Goal: Transaction & Acquisition: Obtain resource

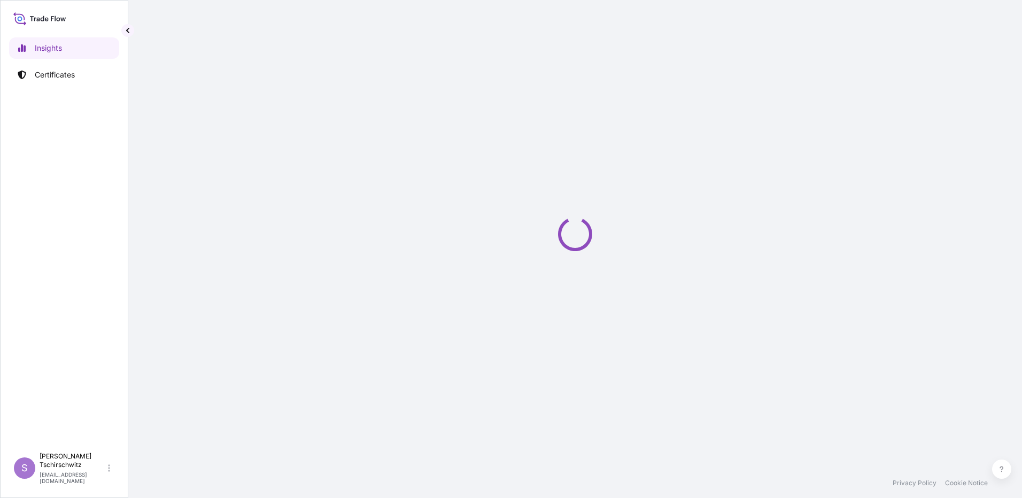
select select "2025"
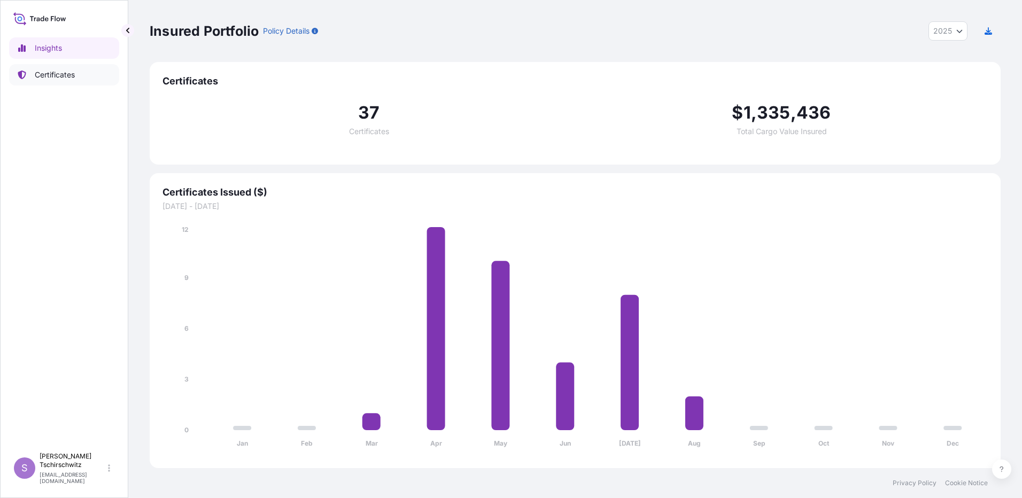
click at [61, 75] on p "Certificates" at bounding box center [55, 74] width 40 height 11
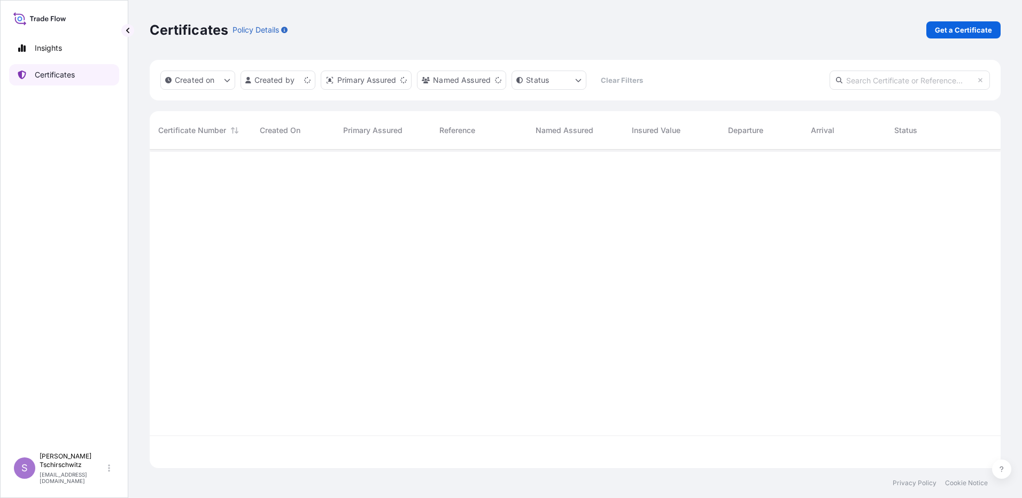
scroll to position [316, 843]
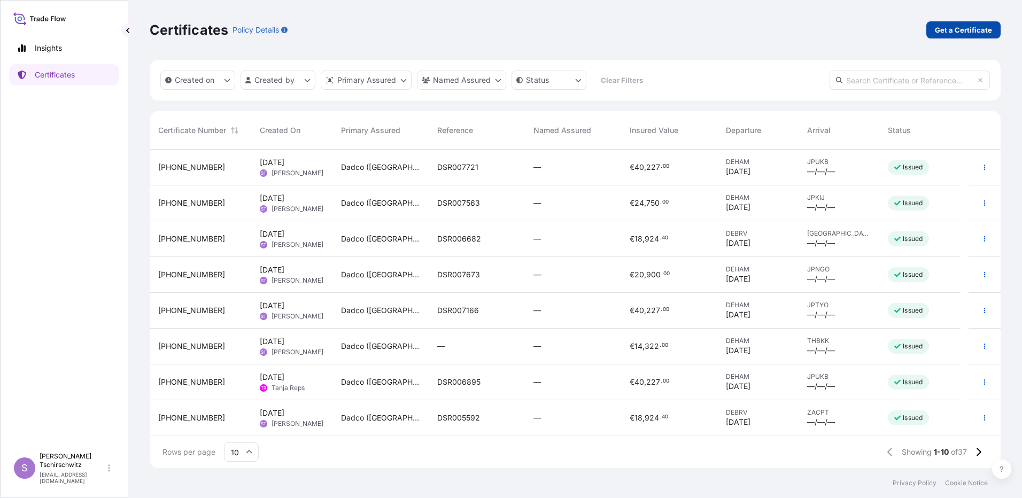
click at [979, 29] on p "Get a Certificate" at bounding box center [963, 30] width 57 height 11
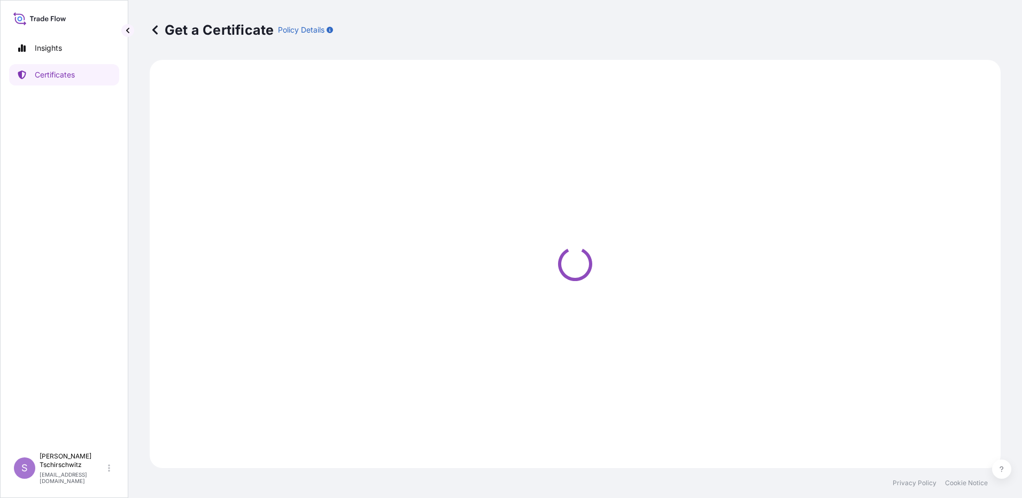
select select "Sea"
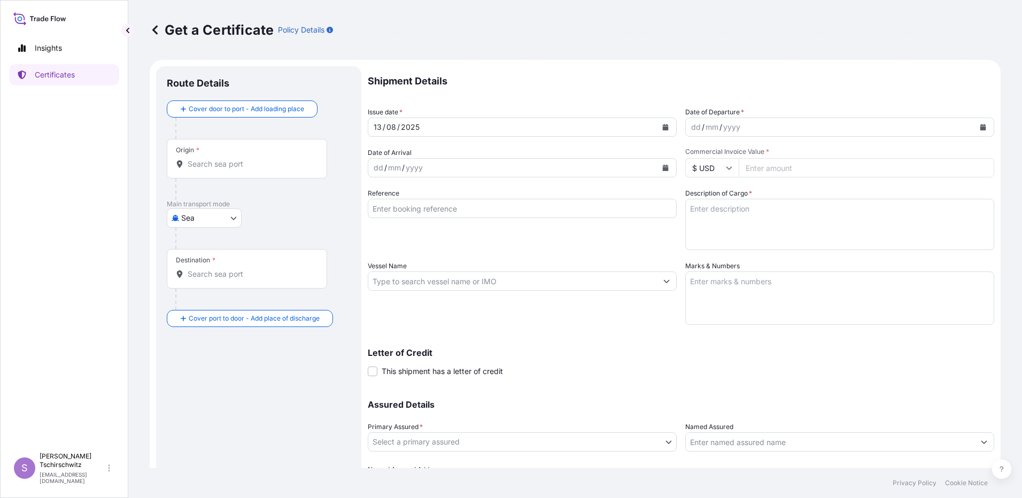
click at [975, 133] on button "Calendar" at bounding box center [983, 127] width 17 height 17
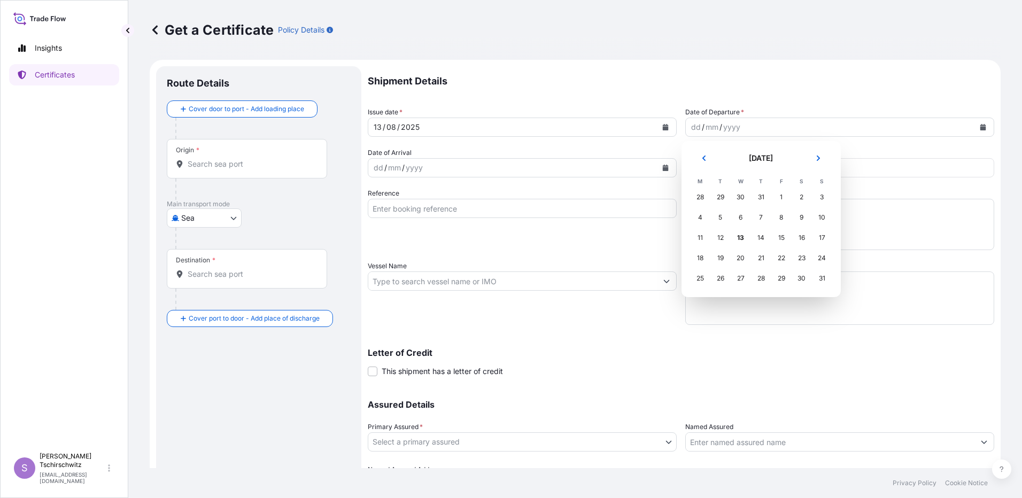
click at [740, 195] on div "30" at bounding box center [740, 197] width 19 height 19
click at [706, 156] on button "Previous" at bounding box center [704, 158] width 24 height 17
click at [737, 275] on div "30" at bounding box center [740, 278] width 19 height 19
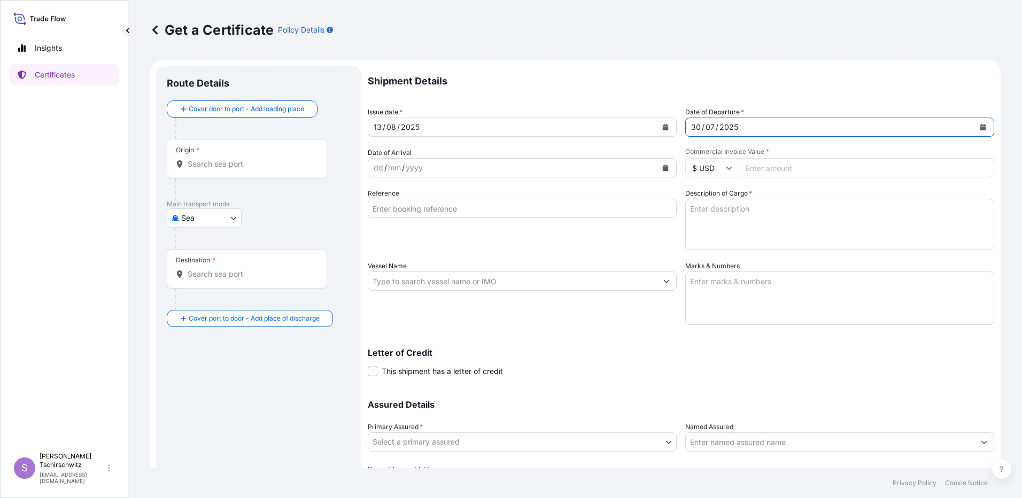
click at [728, 168] on icon at bounding box center [729, 168] width 6 height 6
click at [707, 202] on div "€ EUR" at bounding box center [708, 197] width 45 height 20
type input "€ EUR"
click at [763, 172] on input "Commercial Invoice Value *" at bounding box center [867, 167] width 256 height 19
type input "19000.00"
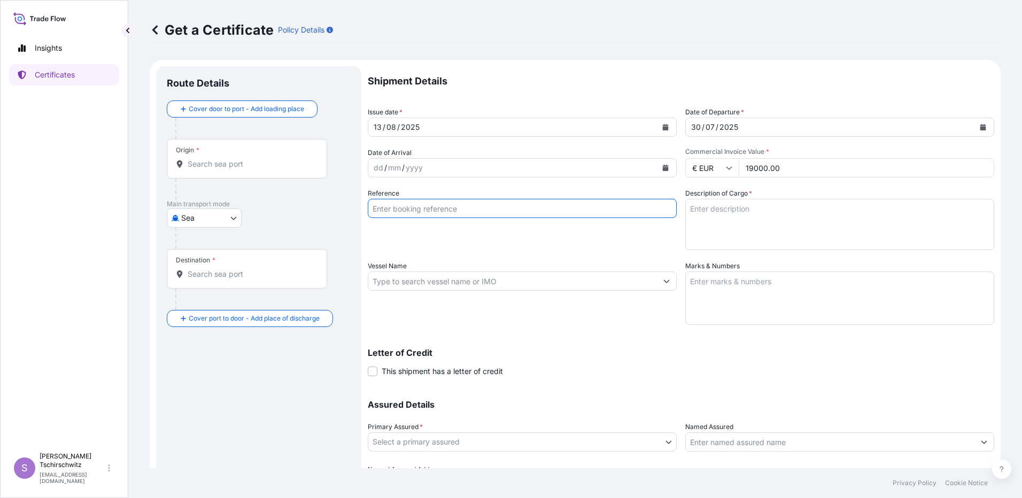
click at [394, 209] on input "Reference" at bounding box center [522, 208] width 309 height 19
type input "DSR007674"
click at [410, 280] on input "Vessel Name" at bounding box center [512, 281] width 289 height 19
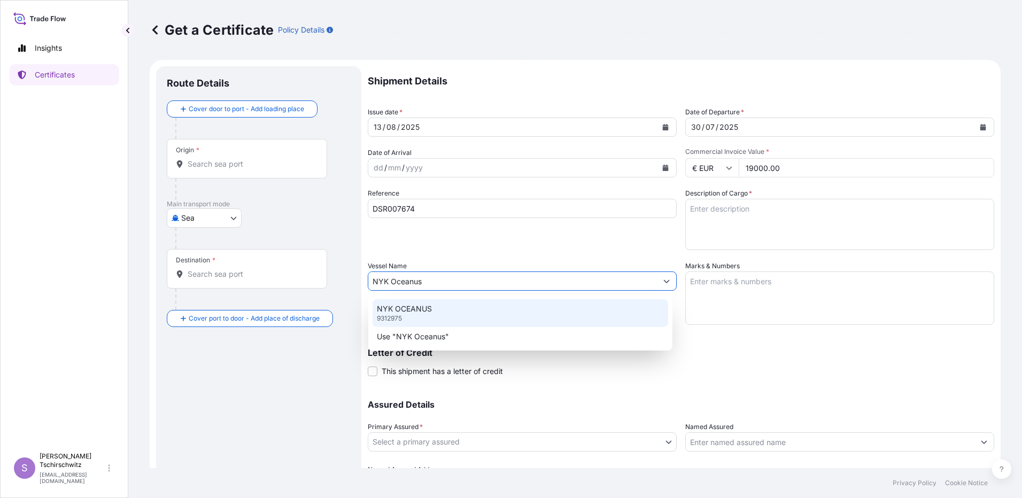
click at [420, 315] on div "NYK OCEANUS 9312975" at bounding box center [521, 313] width 296 height 28
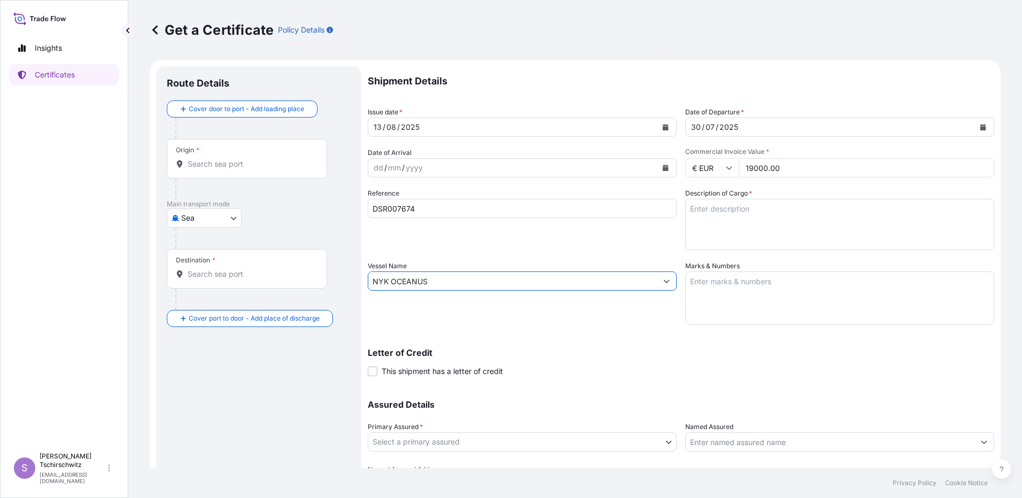
type input "NYK OCEANUS"
click at [706, 217] on textarea "Description of Cargo *" at bounding box center [839, 224] width 309 height 51
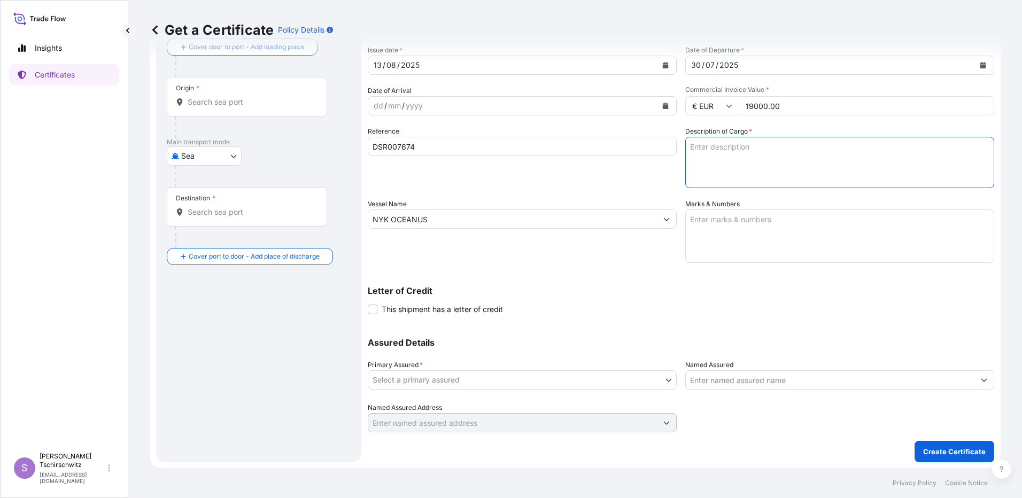
scroll to position [63, 0]
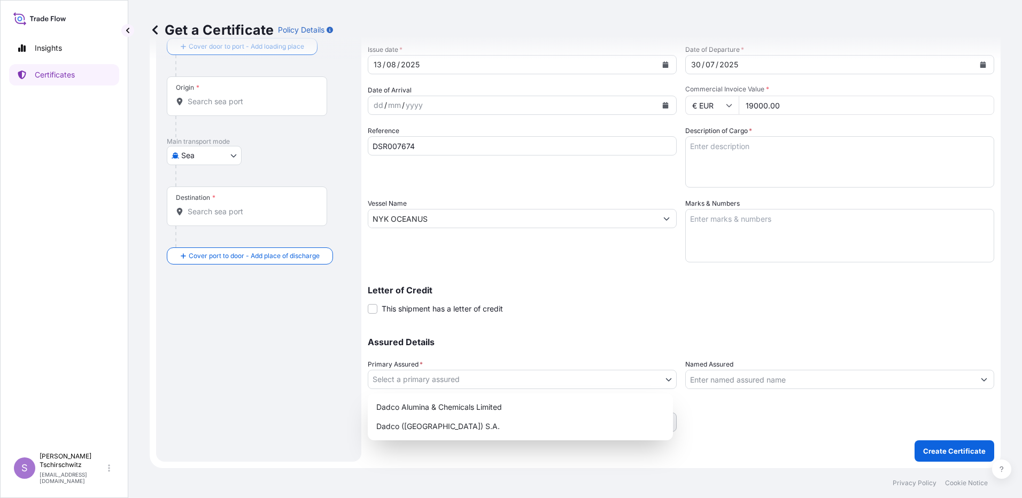
click at [422, 381] on body "1 option available. 2 options available. 1 option available. 2 options availabl…" at bounding box center [511, 249] width 1022 height 498
click at [403, 428] on div "Dadco (Suisse) S.A." at bounding box center [520, 426] width 297 height 19
select select "31830"
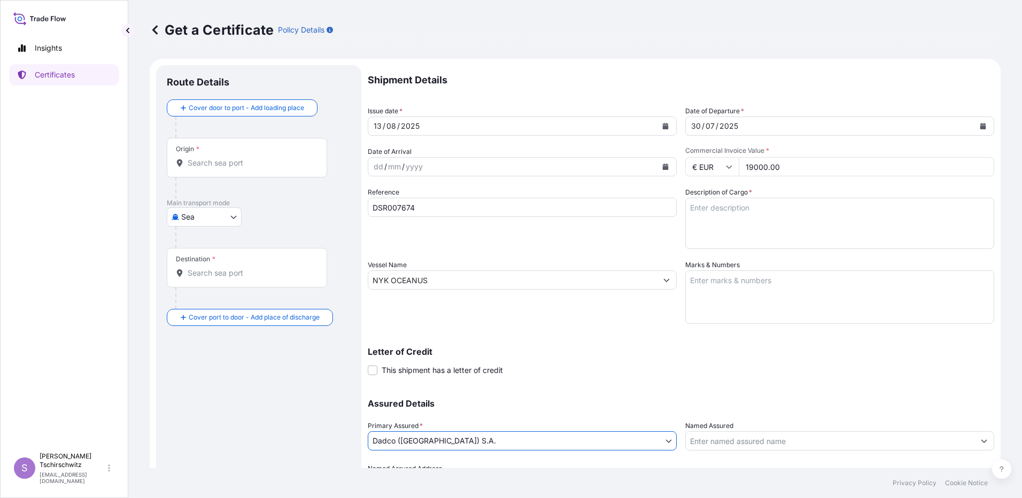
scroll to position [0, 0]
click at [717, 206] on textarea "Description of Cargo *" at bounding box center [839, 224] width 309 height 51
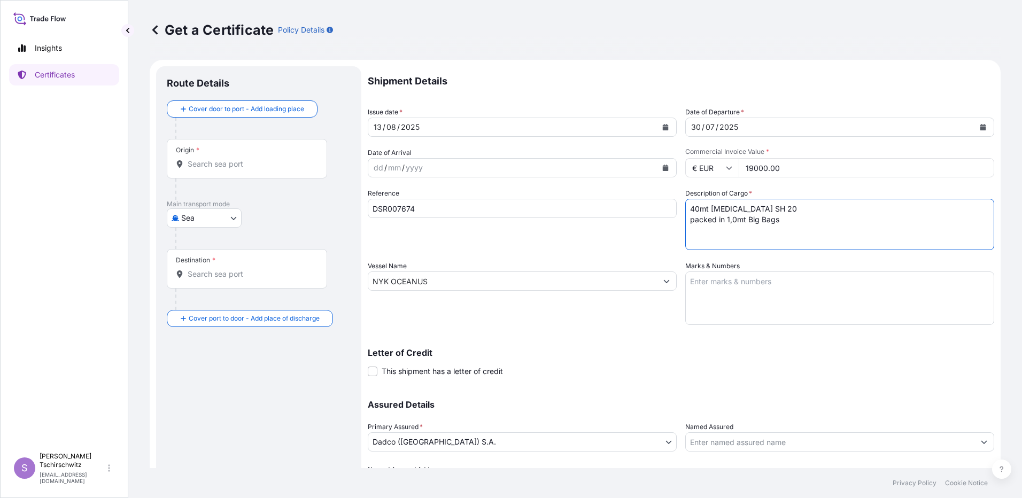
type textarea "40mt Aluminium Hydroxide SH 20 packed in 1,0mt Big Bags"
click at [715, 290] on textarea "Marks & Numbers" at bounding box center [839, 298] width 309 height 53
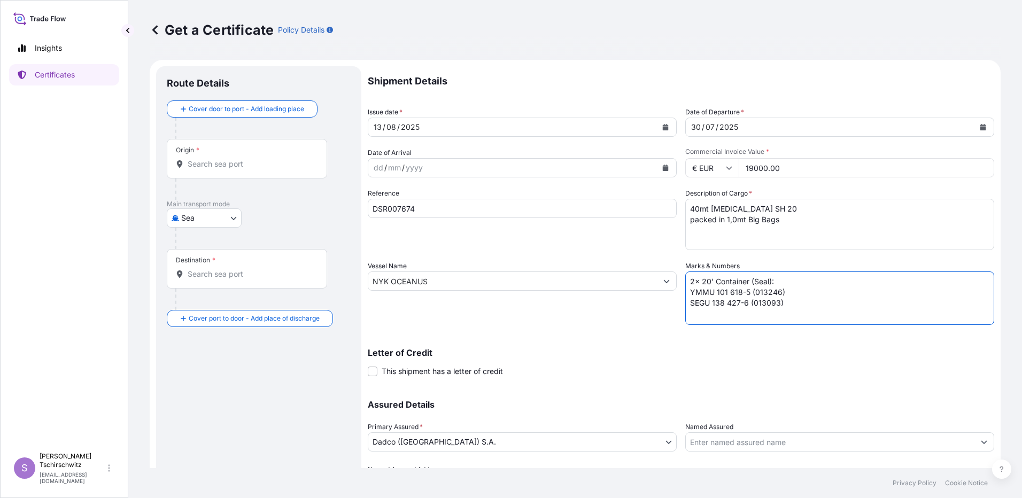
type textarea "2x 20' Container (Seal): YMMU 101 618-5 (013246) SEGU 138 427-6 (013093)"
click at [213, 167] on input "Origin *" at bounding box center [251, 164] width 126 height 11
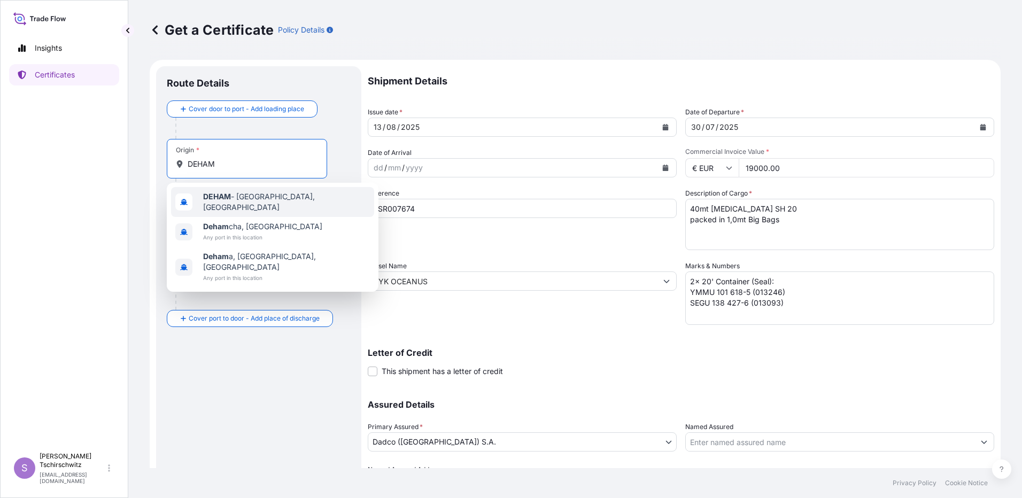
click at [222, 201] on b "DEHAM" at bounding box center [217, 196] width 28 height 9
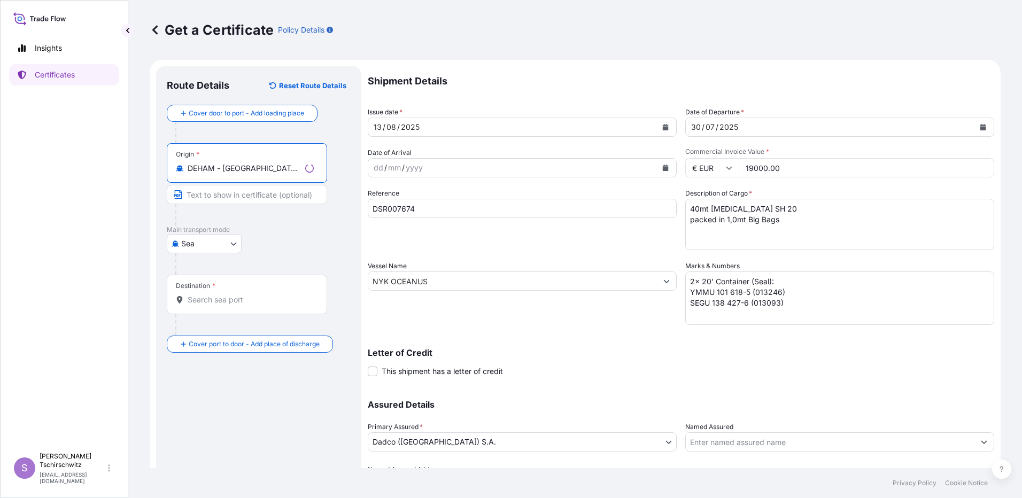
type input "DEHAM - Hamburg, Germany"
click at [219, 288] on div "Destination *" at bounding box center [247, 295] width 160 height 40
click at [219, 295] on input "Destination *" at bounding box center [251, 300] width 126 height 11
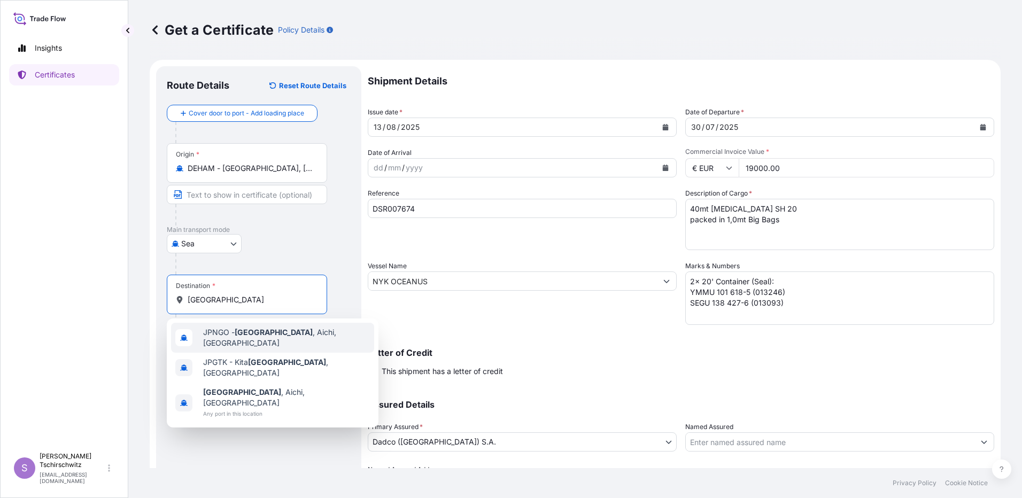
click at [305, 331] on span "JPNGO - Nagoya , Aichi, Japan" at bounding box center [286, 337] width 167 height 21
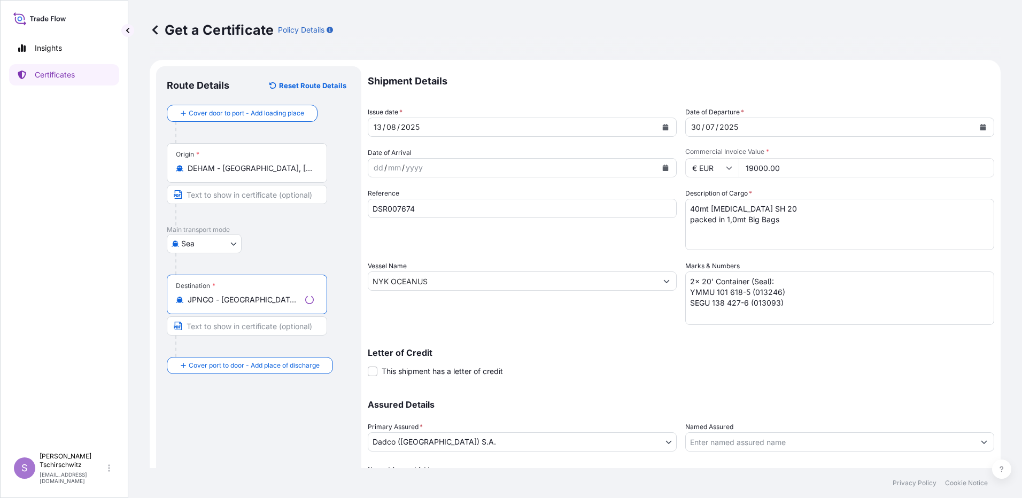
type input "JPNGO - Nagoya, Aichi, Japan"
click at [273, 424] on div "Route Details Reset Route Details Cover door to port - Add loading place Place …" at bounding box center [259, 295] width 184 height 437
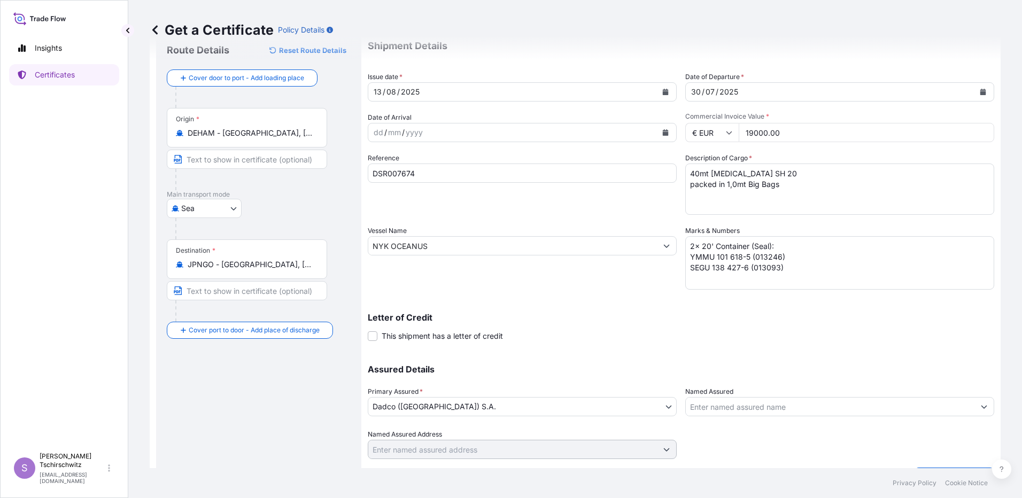
scroll to position [63, 0]
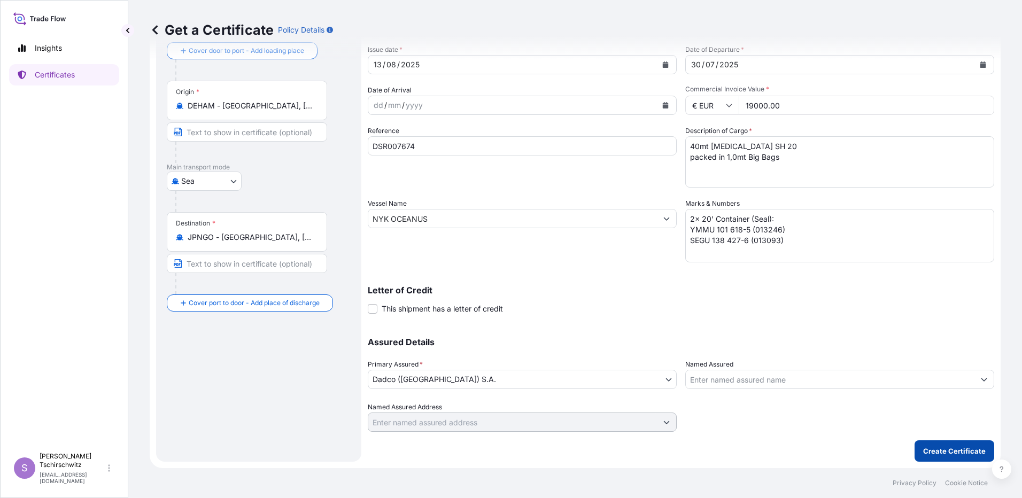
click at [940, 446] on p "Create Certificate" at bounding box center [954, 451] width 63 height 11
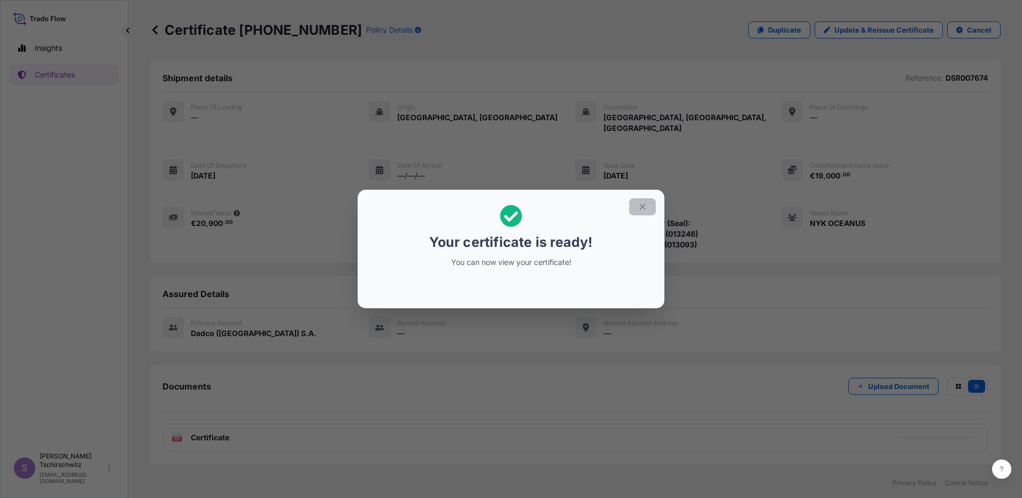
click at [640, 206] on icon "button" at bounding box center [643, 207] width 10 height 10
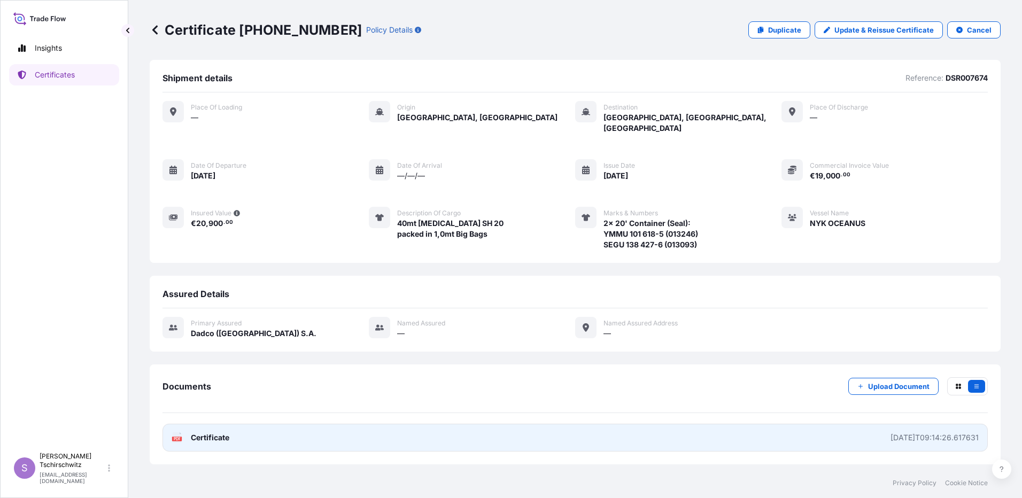
click at [183, 432] on div "PDF Certificate" at bounding box center [201, 437] width 58 height 11
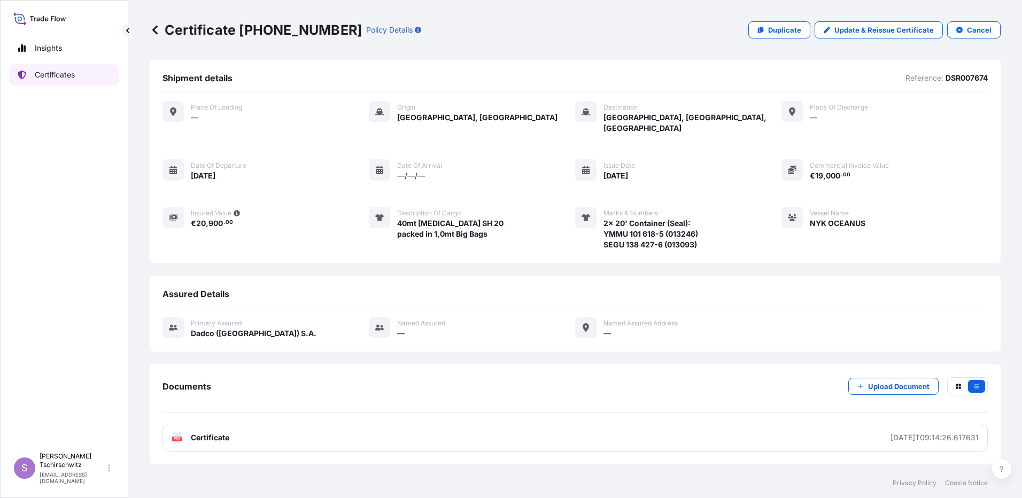
click at [36, 71] on p "Certificates" at bounding box center [55, 74] width 40 height 11
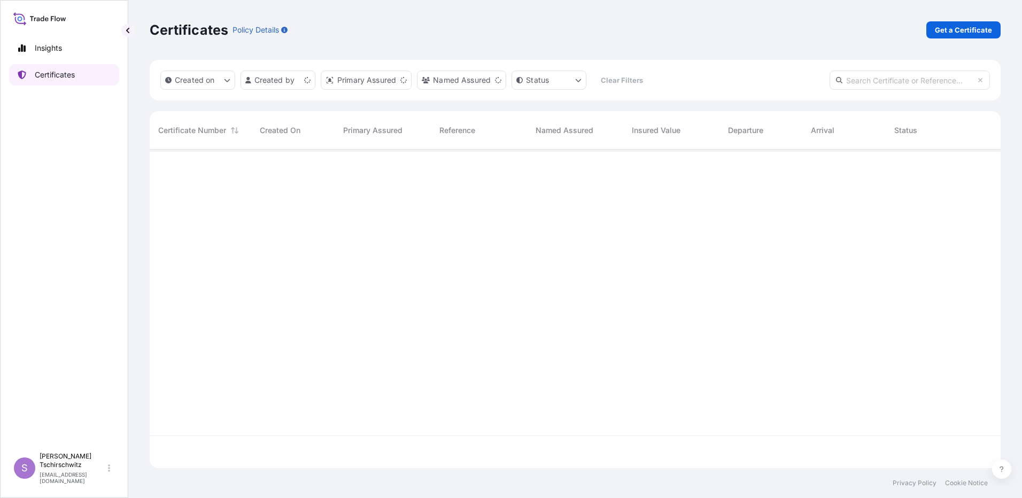
scroll to position [316, 843]
click at [984, 28] on p "Get a Certificate" at bounding box center [963, 30] width 57 height 11
select select "Sea"
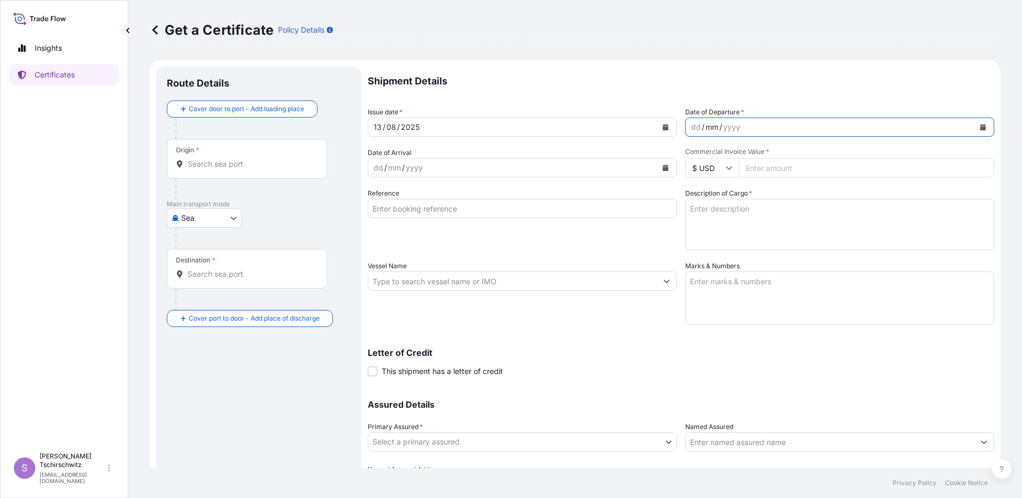
click at [708, 126] on div "mm" at bounding box center [712, 127] width 15 height 13
click at [980, 127] on icon "Calendar" at bounding box center [983, 127] width 6 height 6
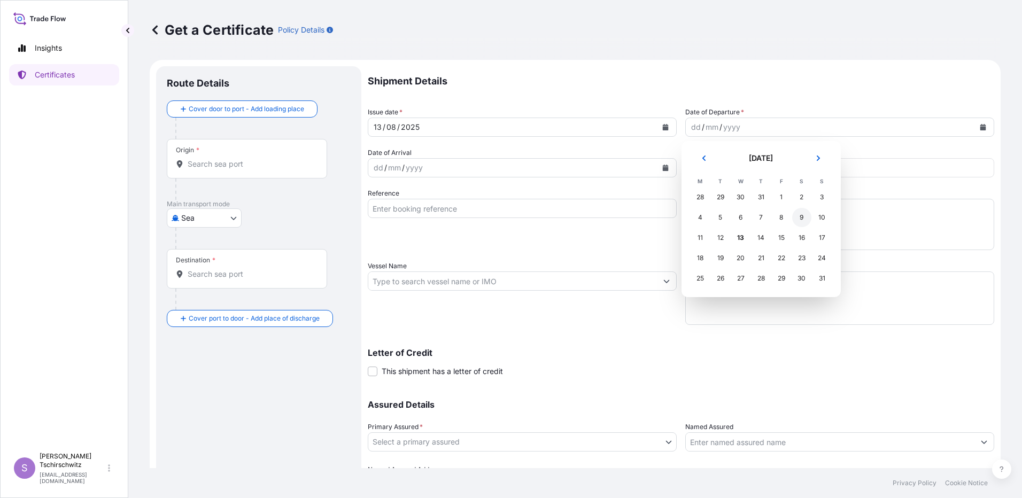
click at [800, 215] on div "9" at bounding box center [801, 217] width 19 height 19
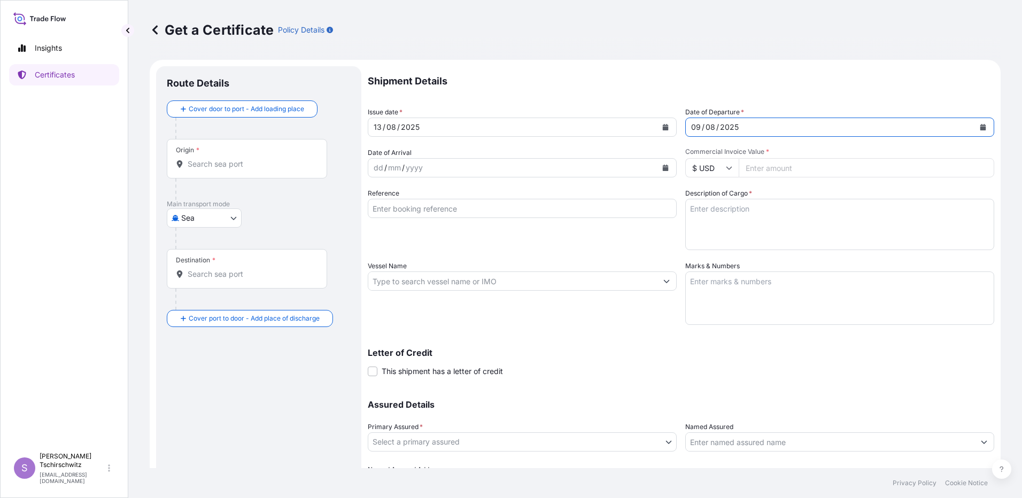
click at [731, 165] on input "$ USD" at bounding box center [711, 167] width 53 height 19
click at [710, 197] on div "€ EUR" at bounding box center [708, 197] width 45 height 20
type input "€ EUR"
click at [764, 165] on input "Commercial Invoice Value *" at bounding box center [867, 167] width 256 height 19
type input "37630.00"
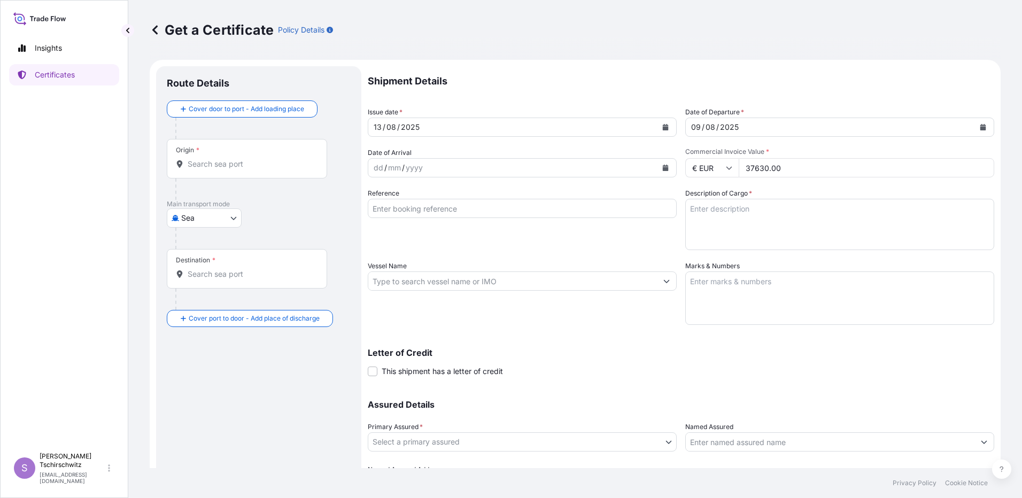
click at [398, 206] on input "Reference" at bounding box center [522, 208] width 309 height 19
type input "DSR007720"
click at [489, 283] on input "Vessel Name" at bounding box center [512, 281] width 289 height 19
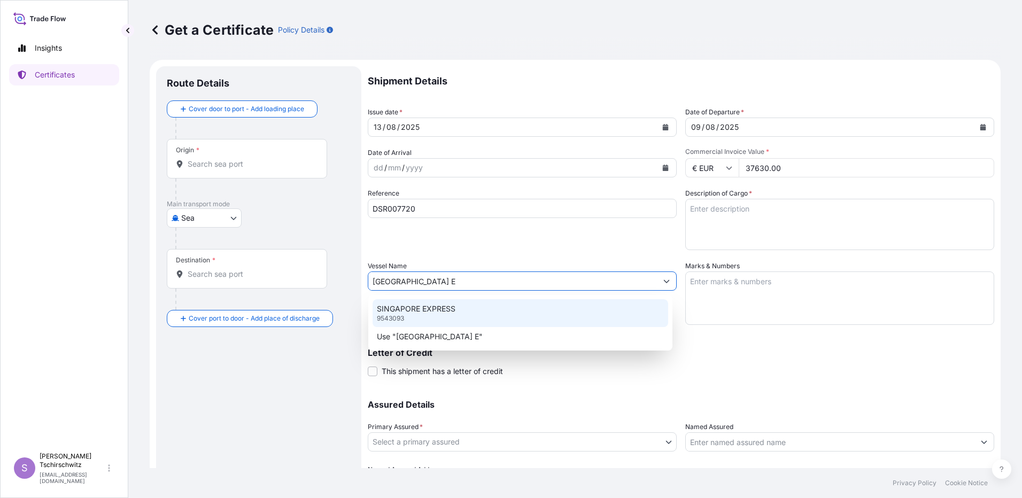
click at [455, 307] on p "SINGAPORE EXPRESS" at bounding box center [416, 309] width 79 height 11
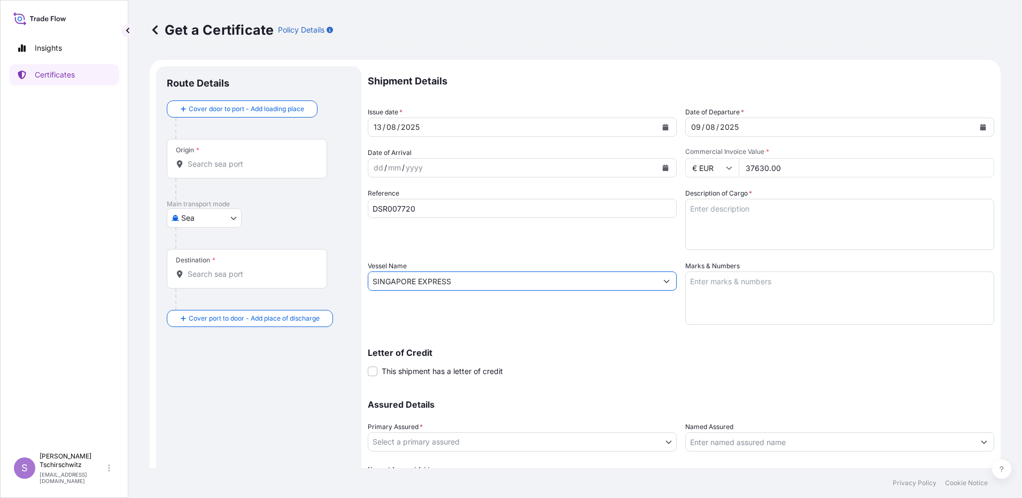
type input "SINGAPORE EXPRESS"
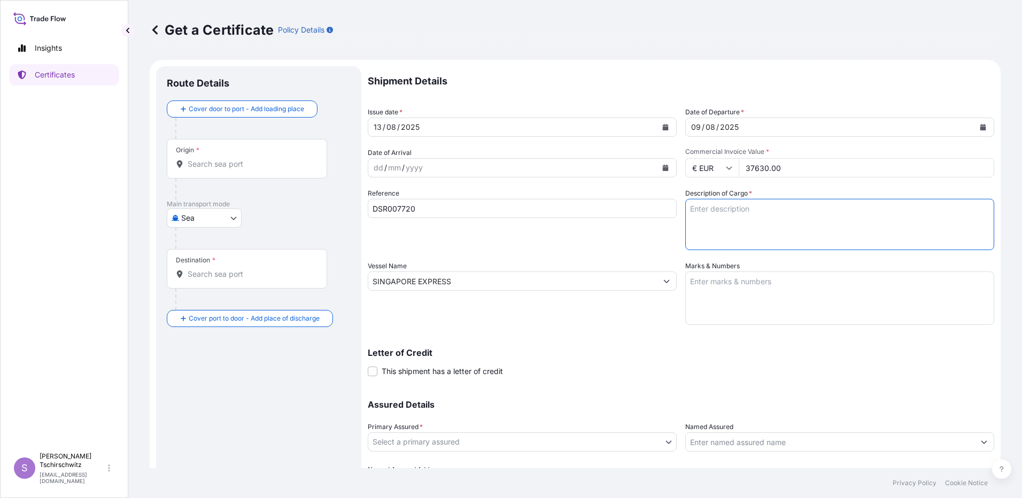
click at [730, 217] on textarea "Description of Cargo *" at bounding box center [839, 224] width 309 height 51
click at [720, 209] on textarea "Description of Cargo *" at bounding box center [839, 224] width 309 height 51
paste textarea "Aluminium Hydroxide SH 10 Packed in 40x 1,0mt Big Bags and 60x 1,1mt Big Bags"
drag, startPoint x: 723, startPoint y: 219, endPoint x: 739, endPoint y: 219, distance: 16.0
click at [739, 219] on textarea "106mt Aluminium Hydroxide SH 10 Packed in 40x 1,0mt Big Bags and 60x 1,1mt Big …" at bounding box center [839, 224] width 309 height 51
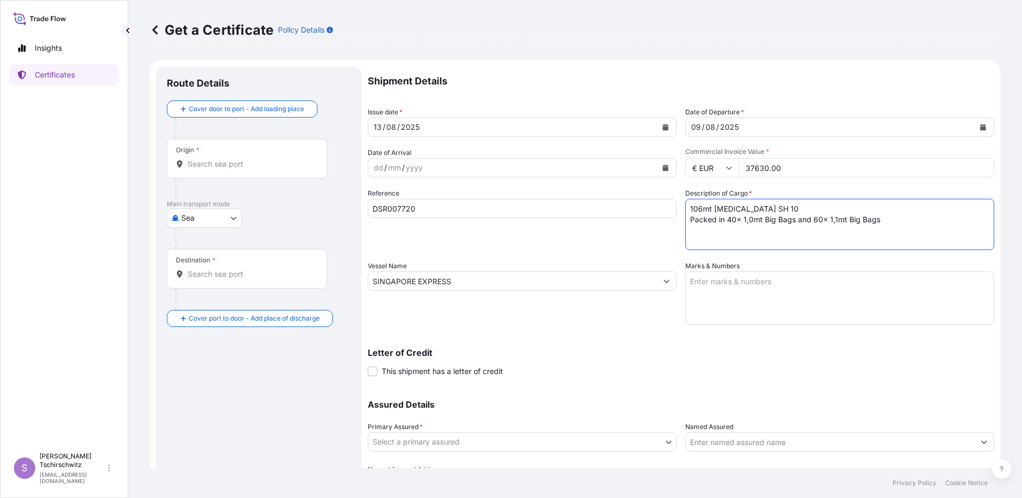
click at [733, 305] on textarea "Marks & Numbers" at bounding box center [839, 298] width 309 height 53
click at [742, 219] on textarea "106mt Aluminium Hydroxide SH 10 Packed in 40x 1,0mt Big Bags and 60x 1,1mt Big …" at bounding box center [839, 224] width 309 height 51
drag, startPoint x: 793, startPoint y: 221, endPoint x: 808, endPoint y: 222, distance: 15.0
click at [808, 222] on textarea "106mt Aluminium Hydroxide SH 10 Packed in 1,0mt Big Bags and 60x 1,1mt Big Bags" at bounding box center [839, 224] width 309 height 51
type textarea "106mt Aluminium Hydroxide SH 10 Packed in 1,0mt Big Bags and 1,1mt Big Bags"
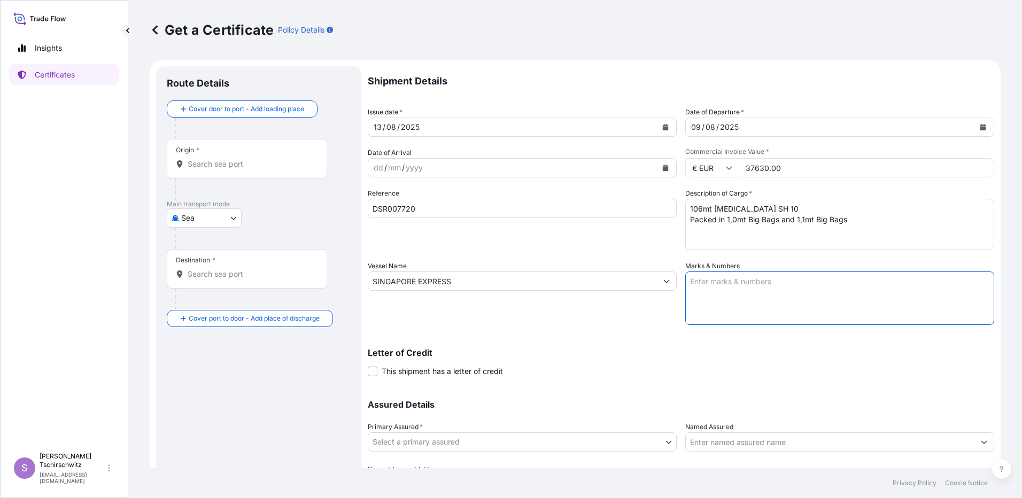
click at [722, 285] on textarea "Marks & Numbers" at bounding box center [839, 298] width 309 height 53
drag, startPoint x: 733, startPoint y: 288, endPoint x: 721, endPoint y: 284, distance: 13.4
click at [733, 288] on textarea "Marks & Numbers" at bounding box center [839, 298] width 309 height 53
paste textarea "MSKU 717 028-3 (013045) MRKU 769 378-6 (013096) MRKU 805 069-7 (013144) MSKU 75…"
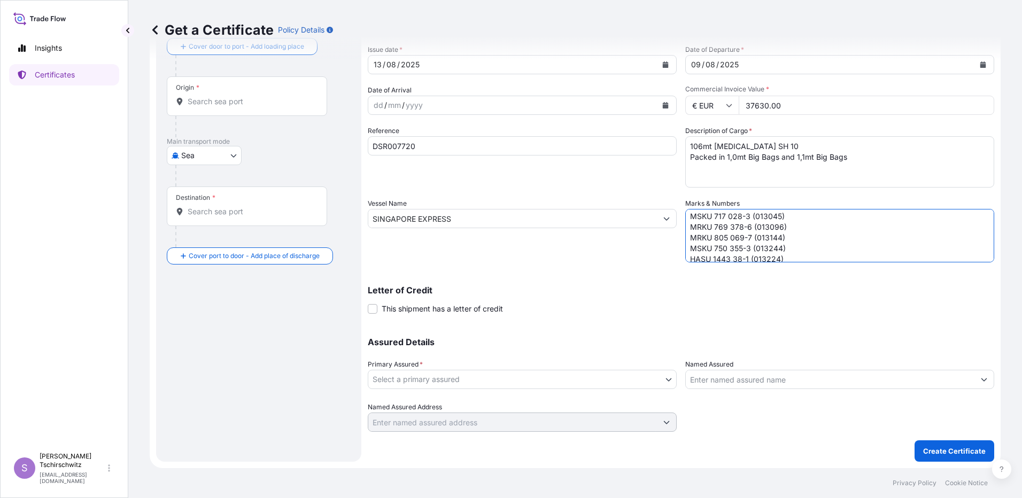
scroll to position [20, 0]
drag, startPoint x: 717, startPoint y: 252, endPoint x: 733, endPoint y: 254, distance: 16.3
click at [718, 251] on textarea "5x 20' Container: MSKU 717 028-3 (013045) MRKU 769 378-6 (013096) MRKU 805 069-…" at bounding box center [839, 235] width 309 height 53
type textarea "5x 20' Container: MSKU 717 028-3 (013045) MRKU 769 378-6 (013096) MRKU 805 069-…"
click at [435, 381] on body "Insights Certificates S Sabine Tschirschwitz s.tschirschwitz@aos-stade.de Get a…" at bounding box center [511, 249] width 1022 height 498
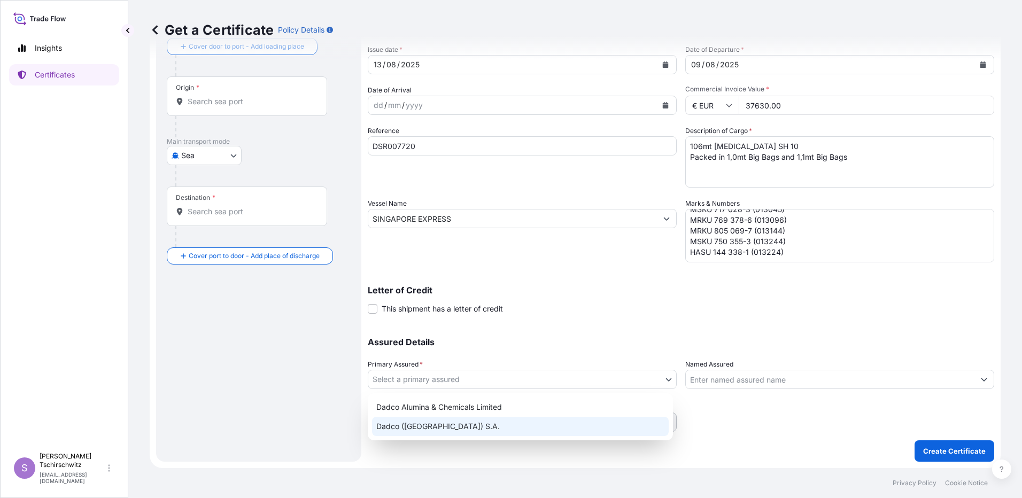
click at [414, 427] on div "Dadco (Suisse) S.A." at bounding box center [520, 426] width 297 height 19
select select "31830"
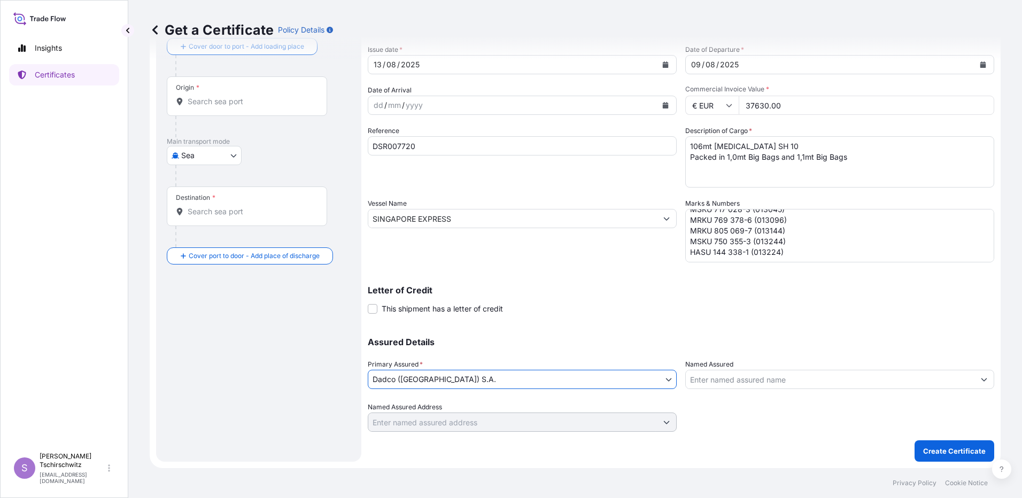
click at [739, 307] on div "Letter of Credit This shipment has a letter of credit Letter of credit * Letter…" at bounding box center [681, 300] width 627 height 28
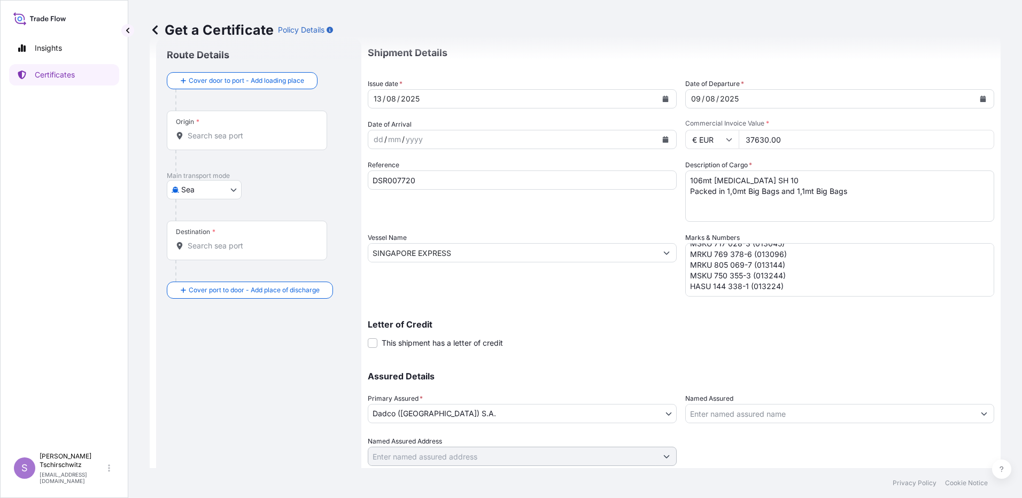
scroll to position [0, 0]
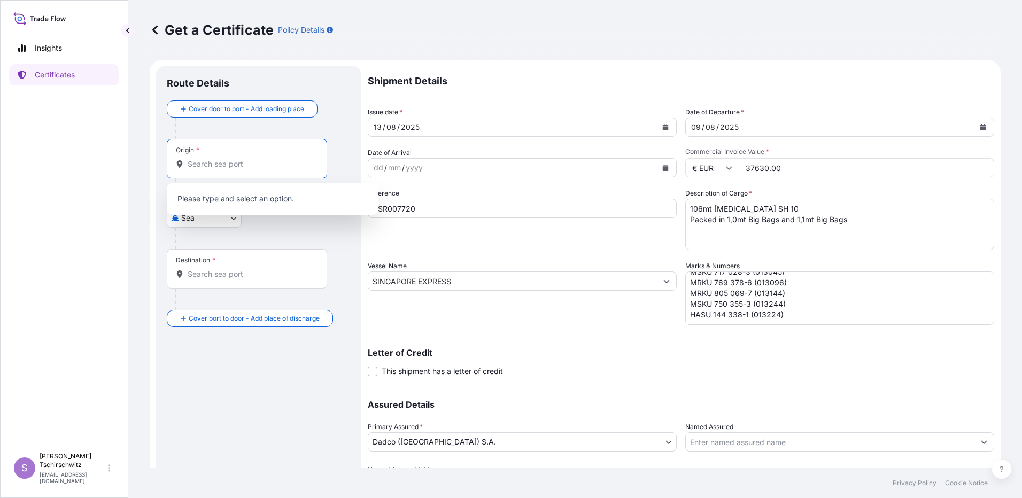
click at [234, 160] on input "Origin *" at bounding box center [251, 164] width 126 height 11
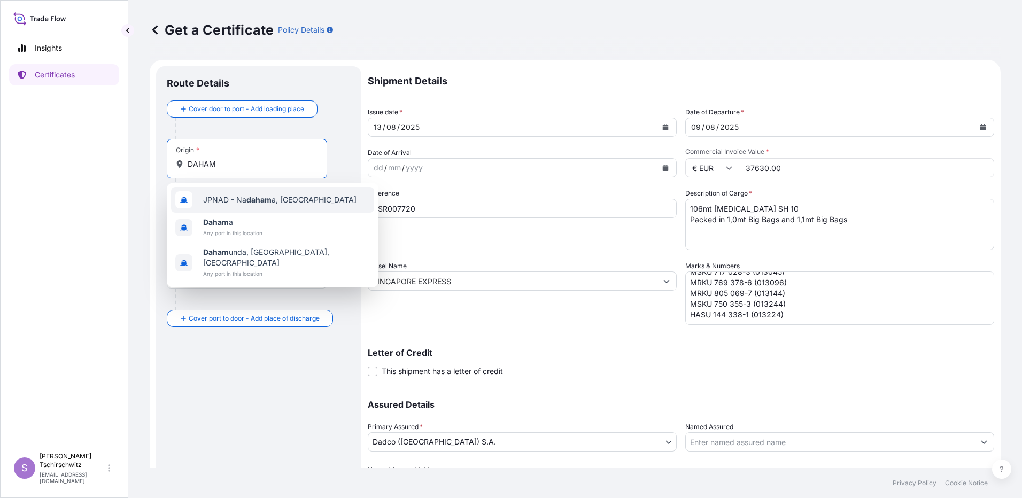
drag, startPoint x: 195, startPoint y: 164, endPoint x: 201, endPoint y: 162, distance: 6.6
click at [196, 163] on input "DAHAM" at bounding box center [251, 164] width 126 height 11
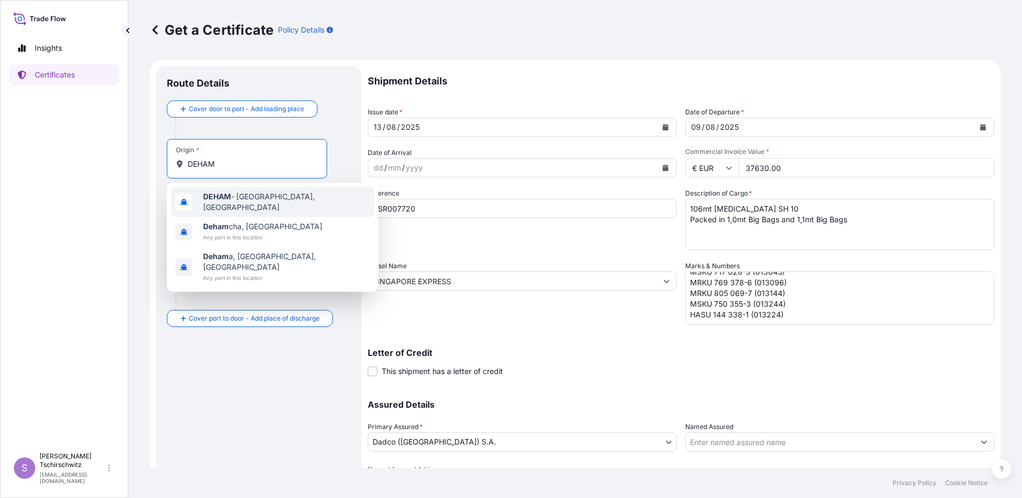
click at [231, 201] on b "DEHAM" at bounding box center [217, 196] width 28 height 9
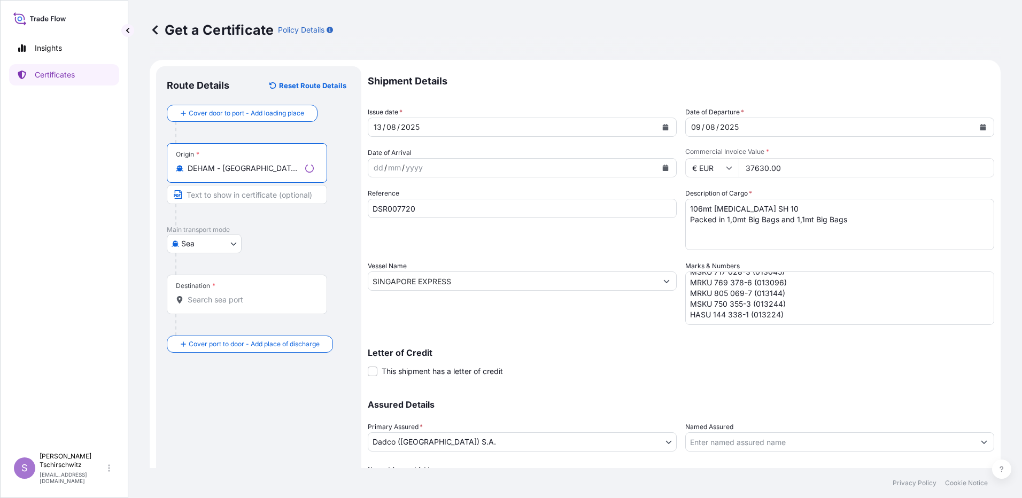
type input "DEHAM - Hamburg, Germany"
click at [228, 305] on div "Destination *" at bounding box center [247, 295] width 160 height 40
click at [228, 305] on input "Destination *" at bounding box center [251, 300] width 126 height 11
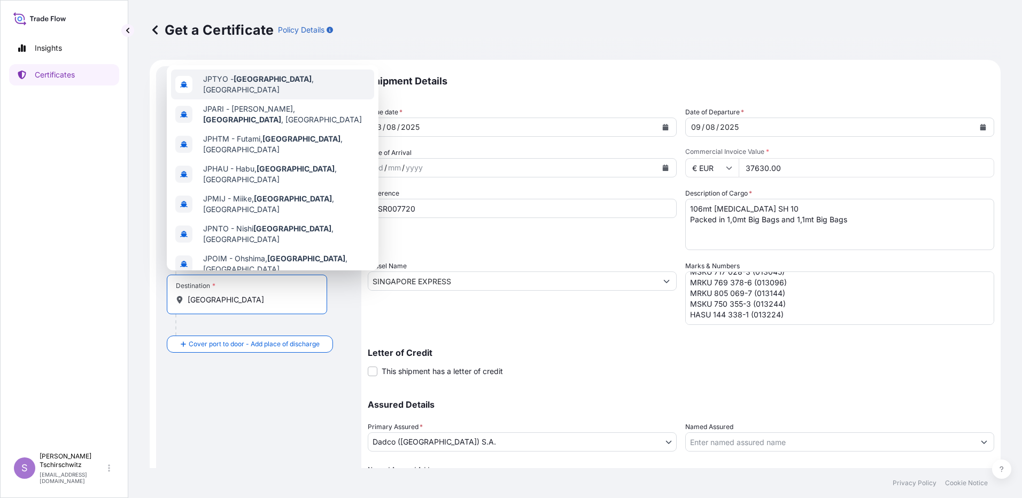
click at [265, 87] on span "JPTYO - Tokyo , Japan" at bounding box center [286, 84] width 167 height 21
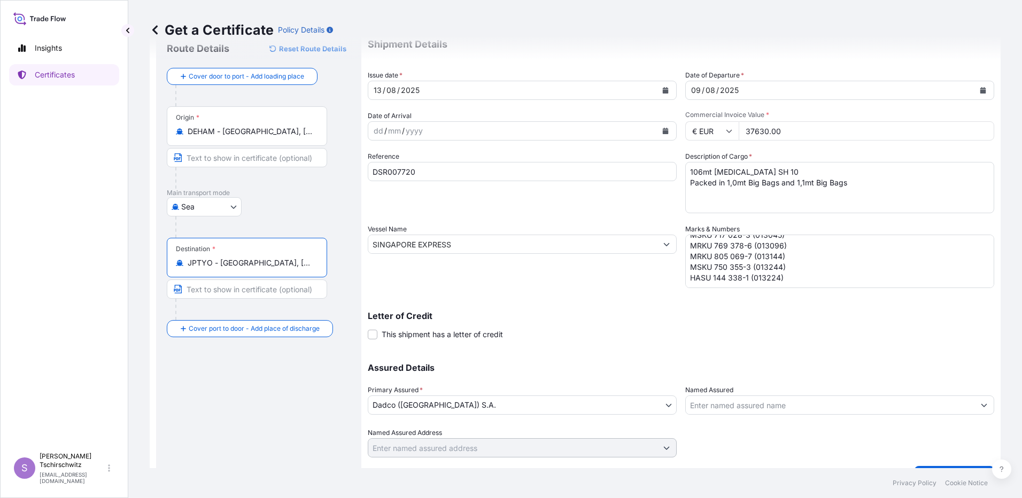
scroll to position [53, 0]
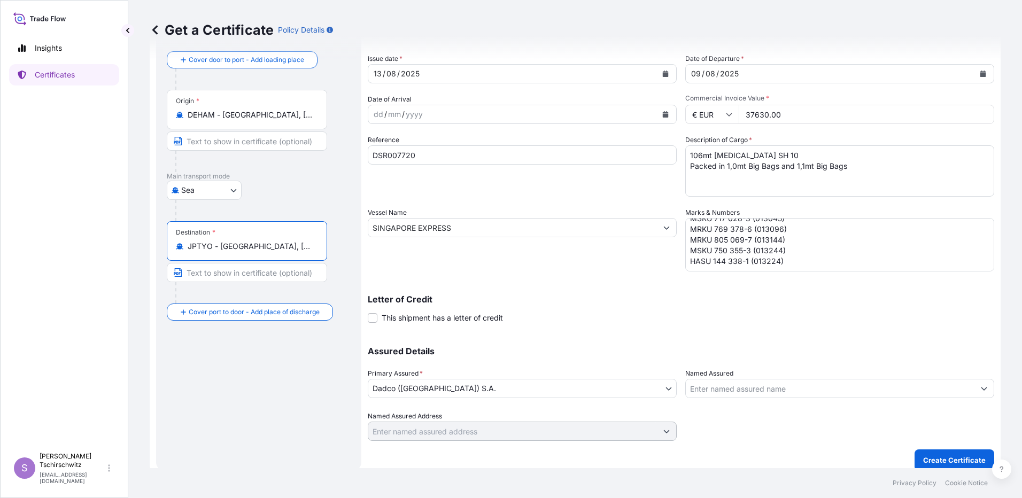
type input "JPTYO - Tokyo, Japan"
click at [931, 460] on p "Create Certificate" at bounding box center [954, 460] width 63 height 11
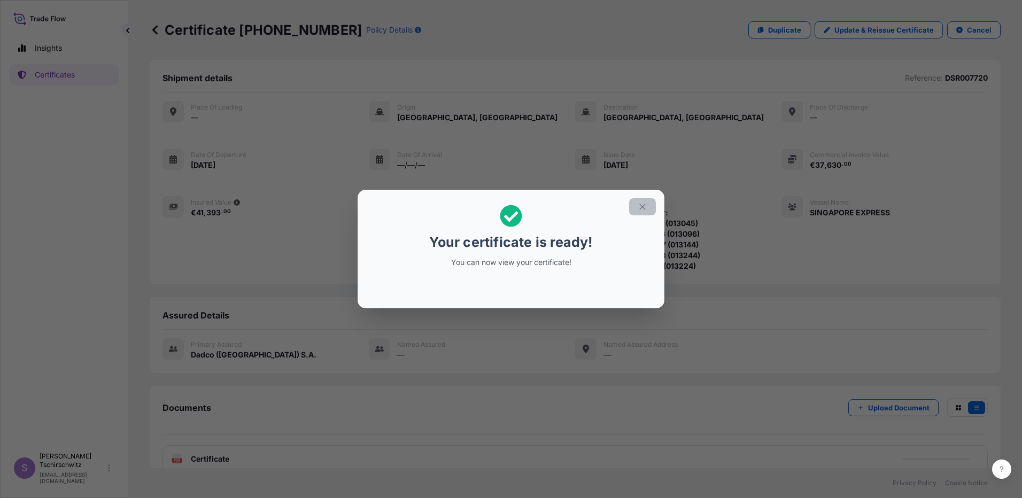
click at [646, 205] on icon "button" at bounding box center [643, 207] width 10 height 10
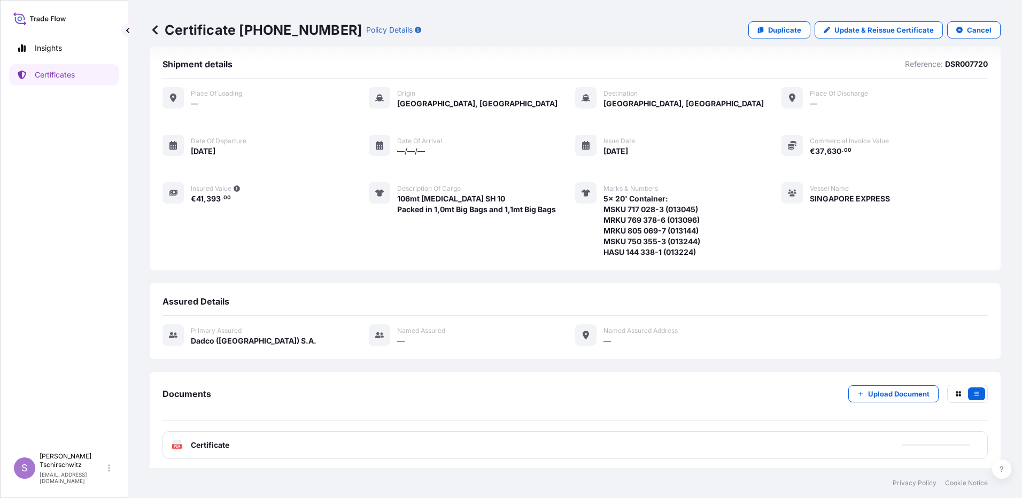
scroll to position [18, 0]
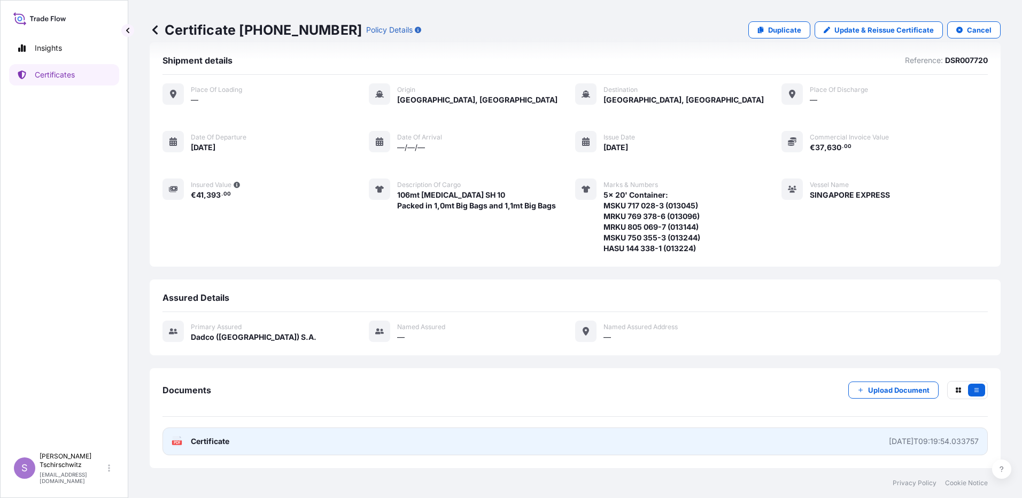
click at [195, 440] on span "Certificate" at bounding box center [210, 441] width 38 height 11
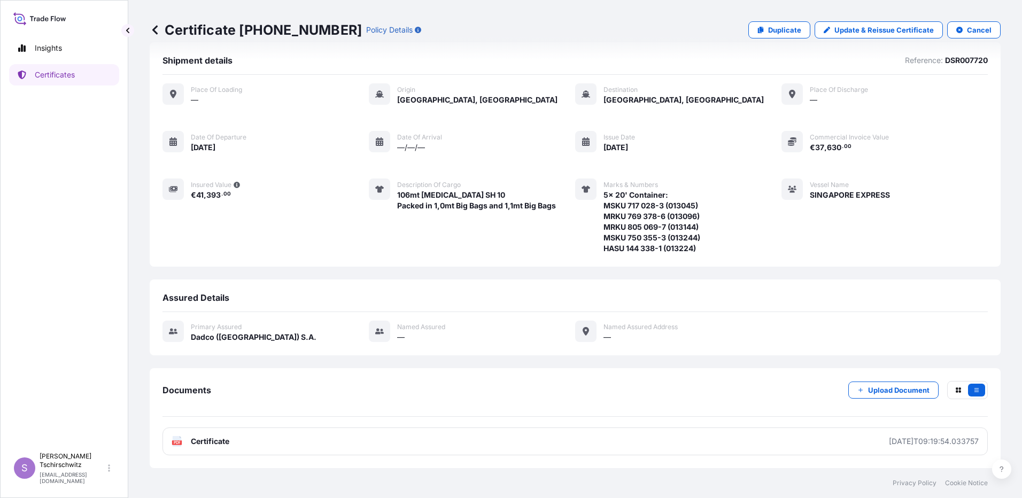
click at [125, 27] on button "button" at bounding box center [127, 30] width 13 height 13
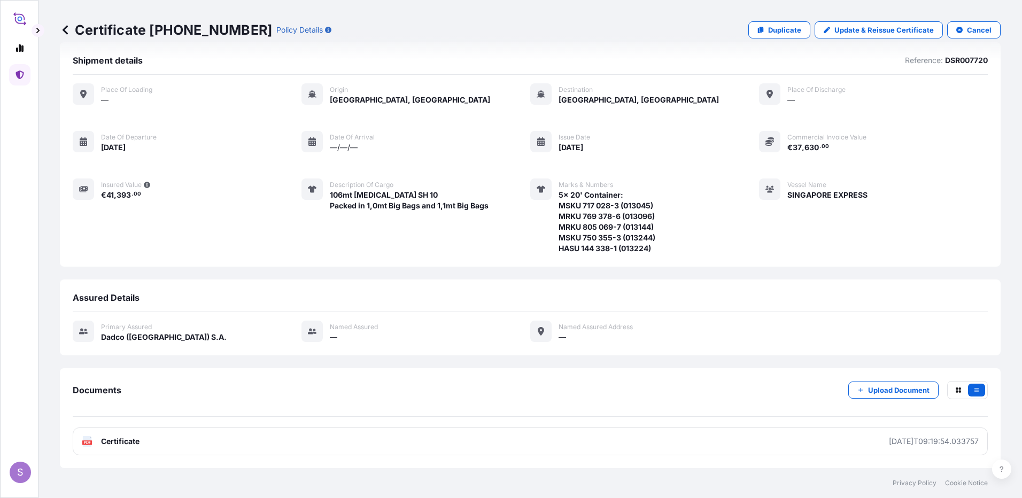
click at [64, 29] on icon at bounding box center [65, 29] width 5 height 9
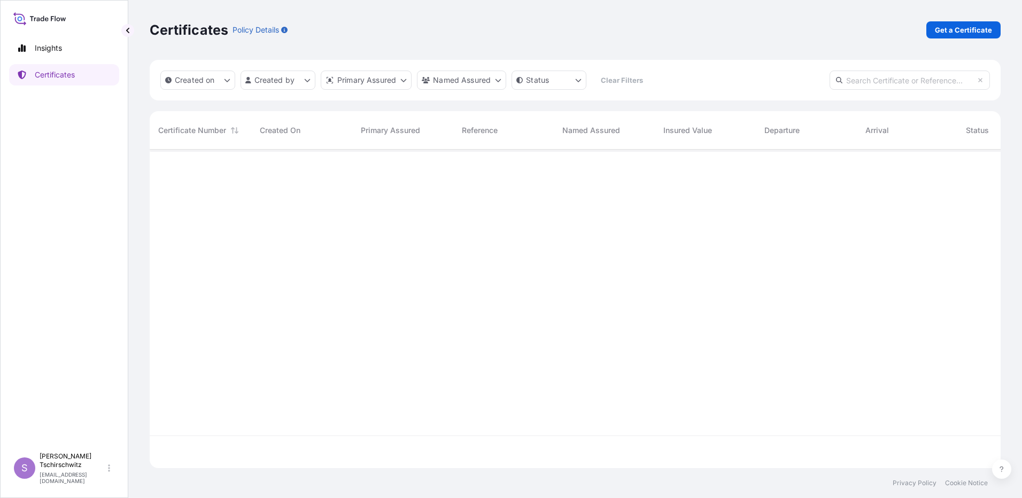
scroll to position [316, 843]
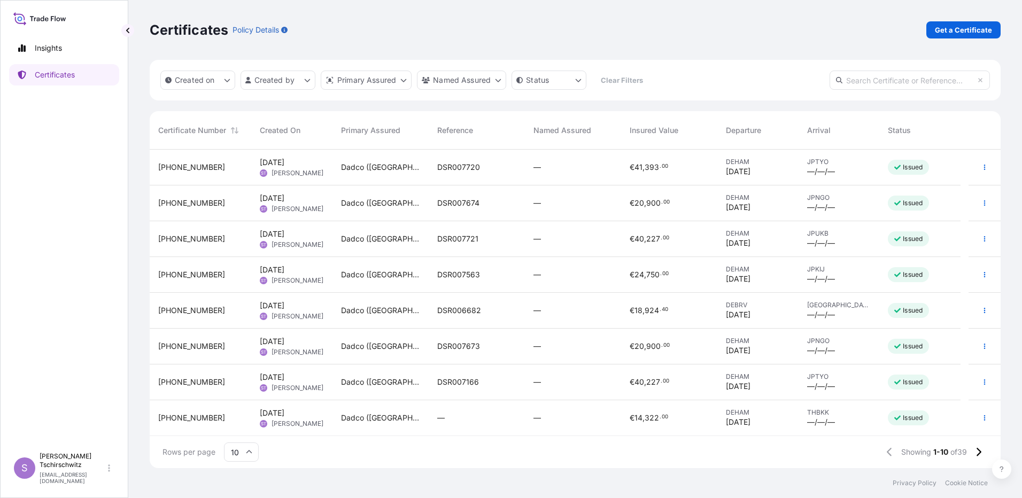
click at [55, 13] on icon at bounding box center [39, 19] width 53 height 16
click at [55, 17] on icon at bounding box center [55, 18] width 1 height 5
click at [40, 48] on p "Insights" at bounding box center [48, 48] width 27 height 11
select select "2025"
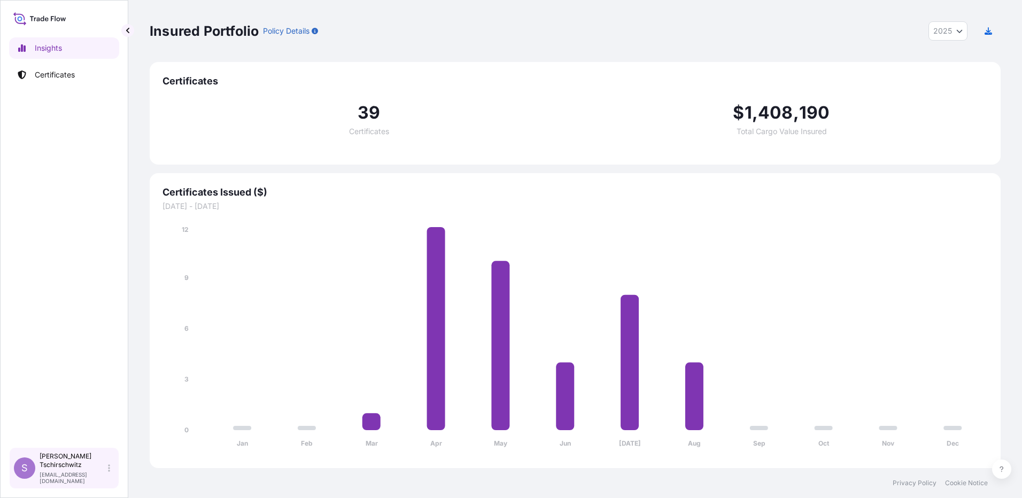
click at [45, 473] on p "s.tschirschwitz@aos-stade.de" at bounding box center [73, 478] width 66 height 13
